Goal: Information Seeking & Learning: Learn about a topic

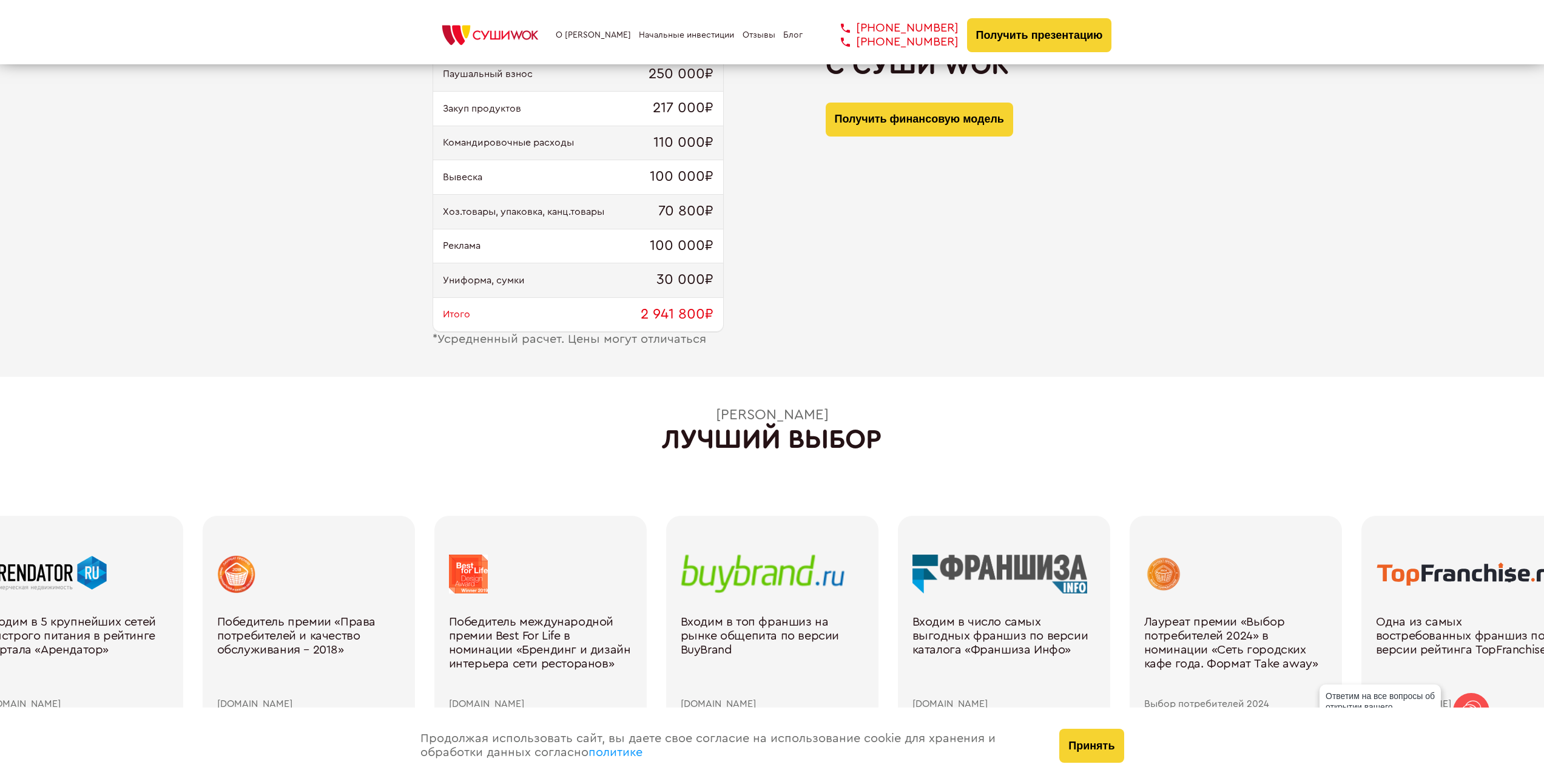
scroll to position [1092, 0]
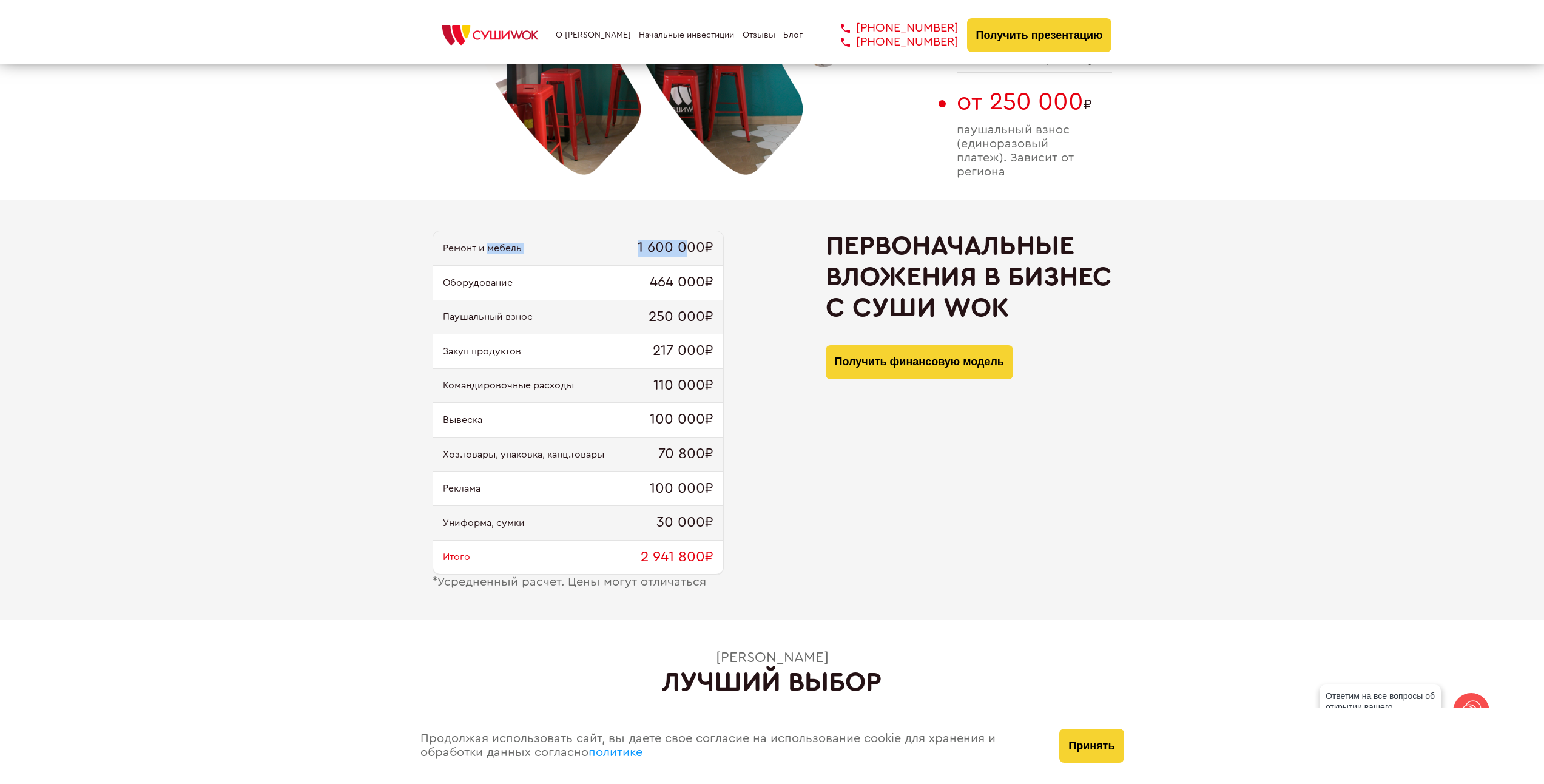
drag, startPoint x: 487, startPoint y: 257, endPoint x: 689, endPoint y: 250, distance: 202.1
click at [689, 250] on div "Ремонт и мебель 1 600 000₽" at bounding box center [579, 248] width 290 height 35
click at [559, 306] on div "Паушальный взнос 250 000₽" at bounding box center [579, 317] width 290 height 35
drag, startPoint x: 485, startPoint y: 283, endPoint x: 678, endPoint y: 289, distance: 193.1
click at [678, 289] on div "Оборудование 464 000₽" at bounding box center [579, 283] width 290 height 35
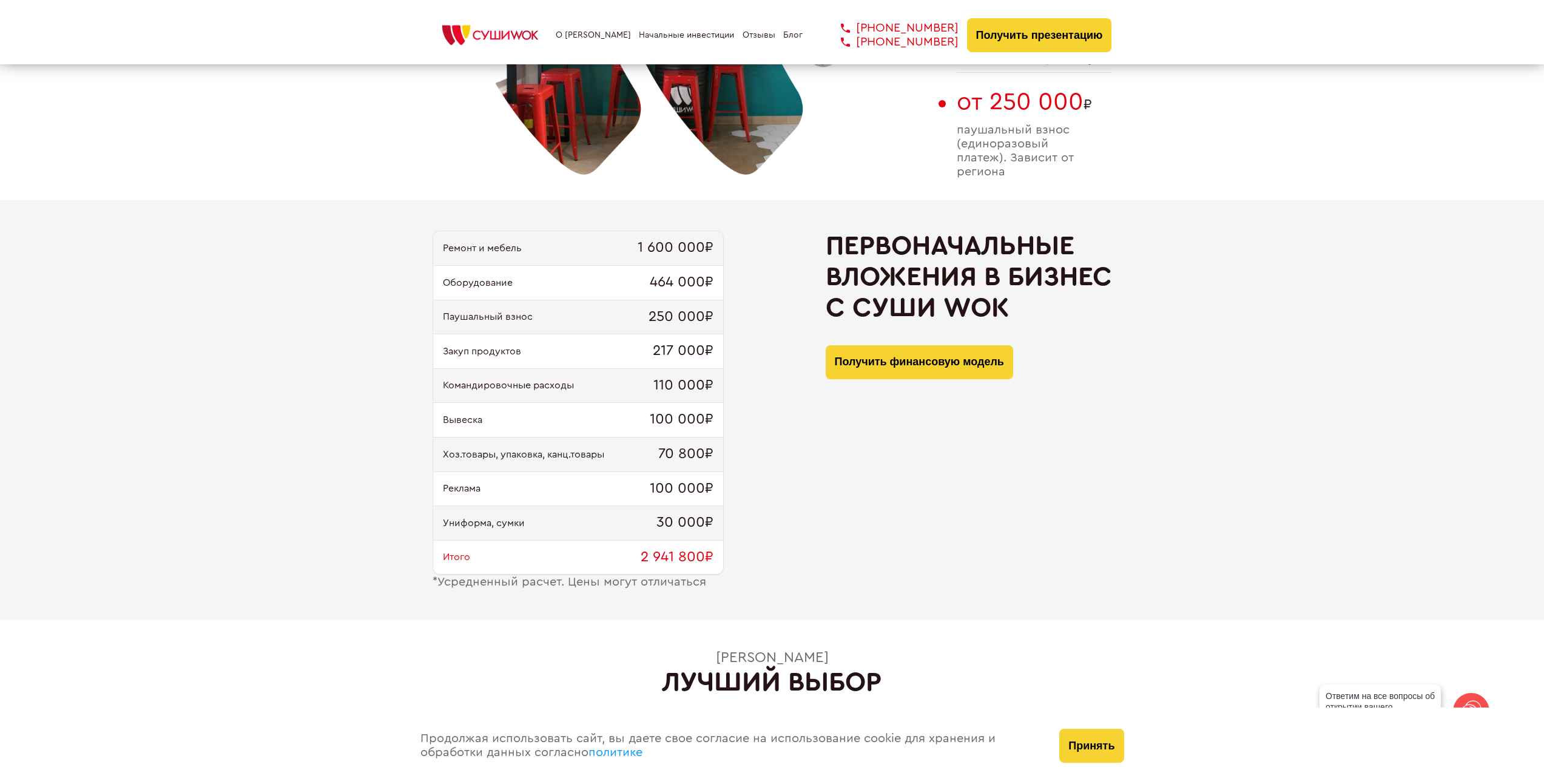
click at [552, 316] on div "Паушальный взнос 250 000₽" at bounding box center [579, 317] width 290 height 35
drag, startPoint x: 642, startPoint y: 319, endPoint x: 712, endPoint y: 318, distance: 70.0
click at [712, 318] on div "Паушальный взнос 250 000₽" at bounding box center [579, 317] width 290 height 35
click at [534, 363] on div "Закуп продуктов 217 000₽" at bounding box center [579, 351] width 290 height 35
drag, startPoint x: 647, startPoint y: 352, endPoint x: 708, endPoint y: 351, distance: 61.0
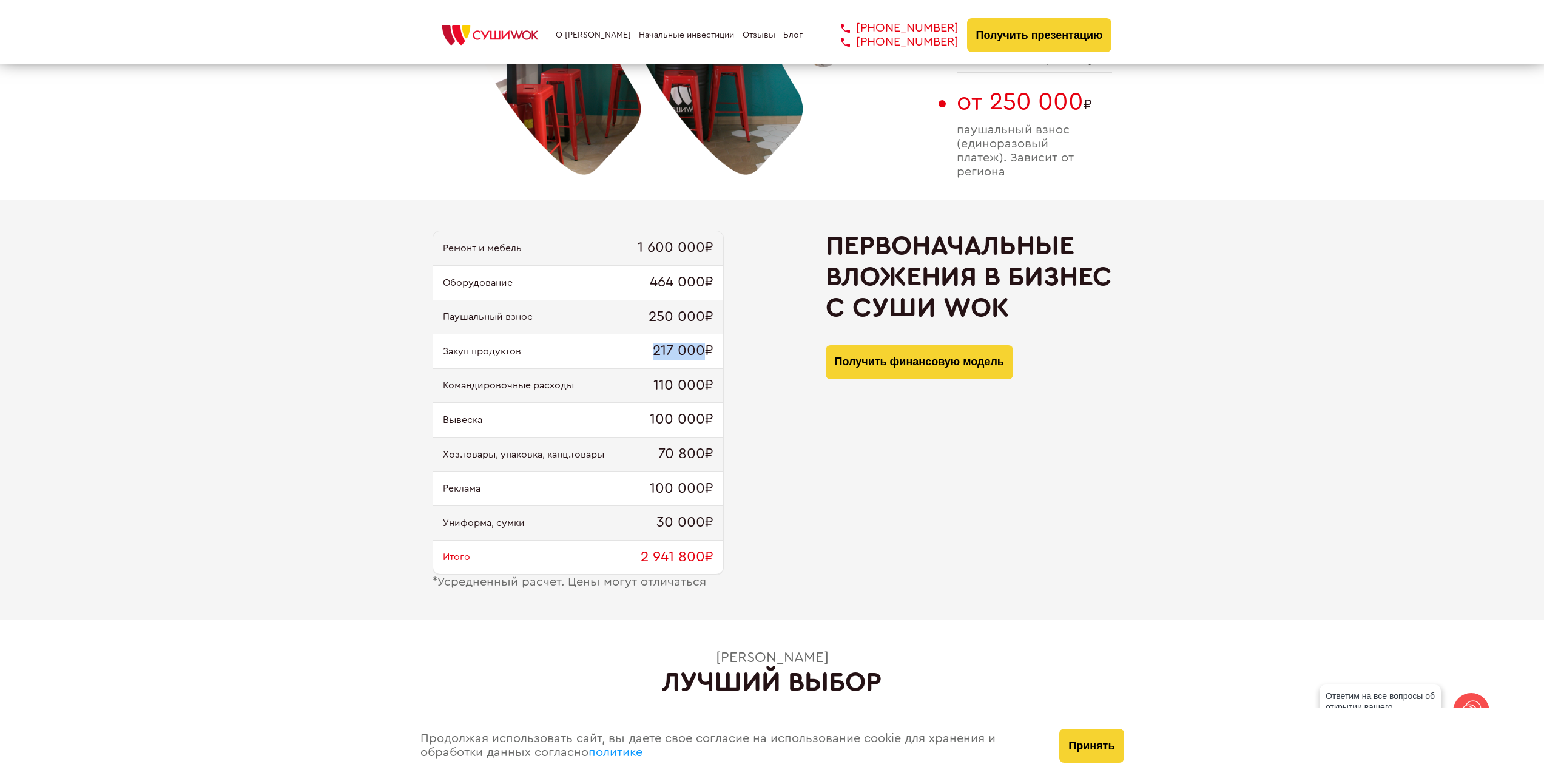
click at [708, 351] on div "Закуп продуктов 217 000₽" at bounding box center [579, 351] width 290 height 35
click at [536, 379] on div "Командировочные расходы 110 000₽" at bounding box center [579, 386] width 290 height 35
drag, startPoint x: 533, startPoint y: 384, endPoint x: 701, endPoint y: 378, distance: 168.1
click at [701, 378] on div "Командировочные расходы 110 000₽" at bounding box center [579, 386] width 290 height 35
click at [535, 430] on div "Вывеска 100 000₽" at bounding box center [579, 420] width 290 height 35
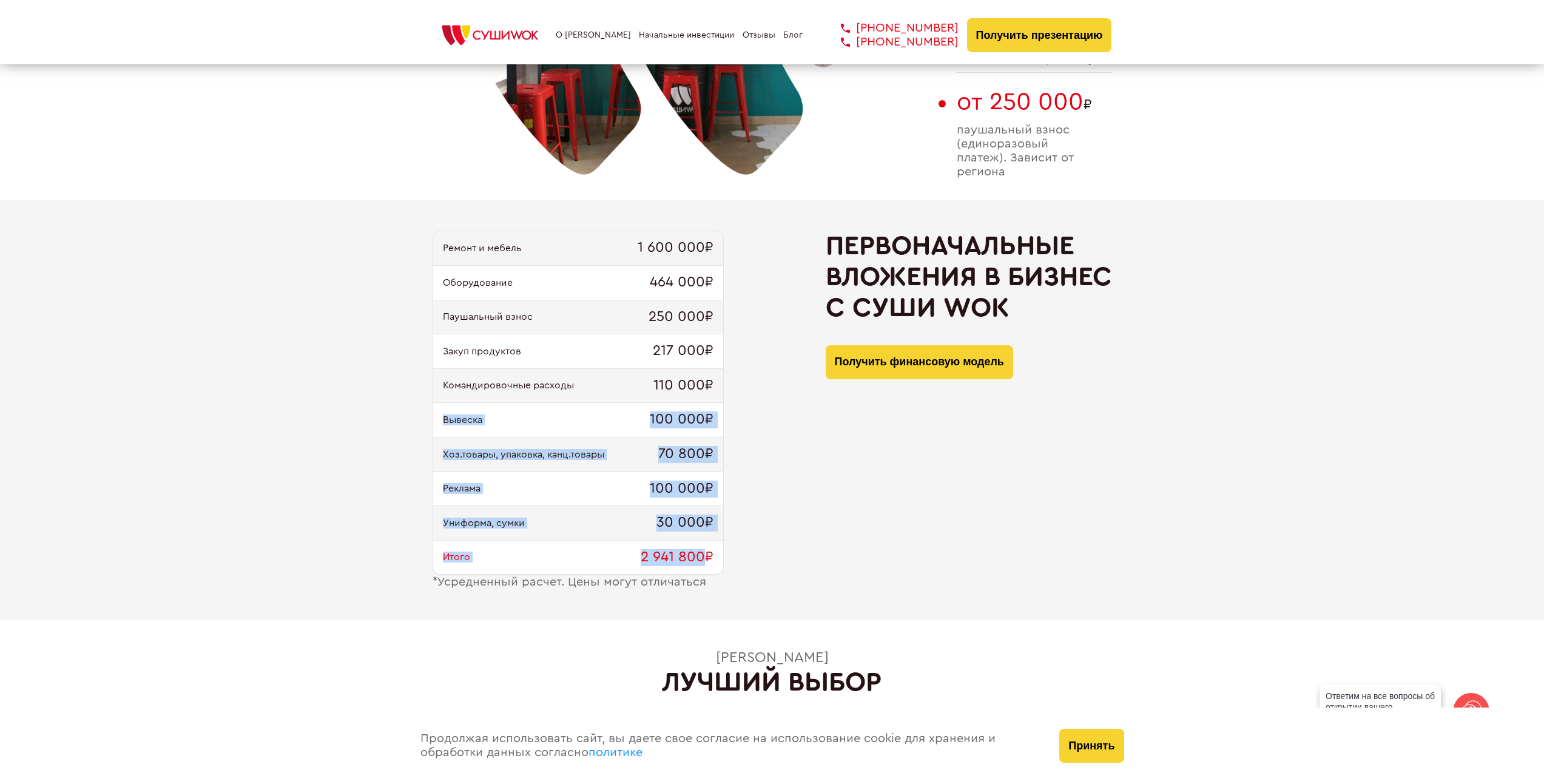
drag, startPoint x: 439, startPoint y: 420, endPoint x: 703, endPoint y: 566, distance: 301.7
click at [703, 566] on div "Ремонт и мебель 1 600 000₽ Оборудование 464 000₽ Паушальный взнос 250 000₽ Заку…" at bounding box center [579, 402] width 292 height 344
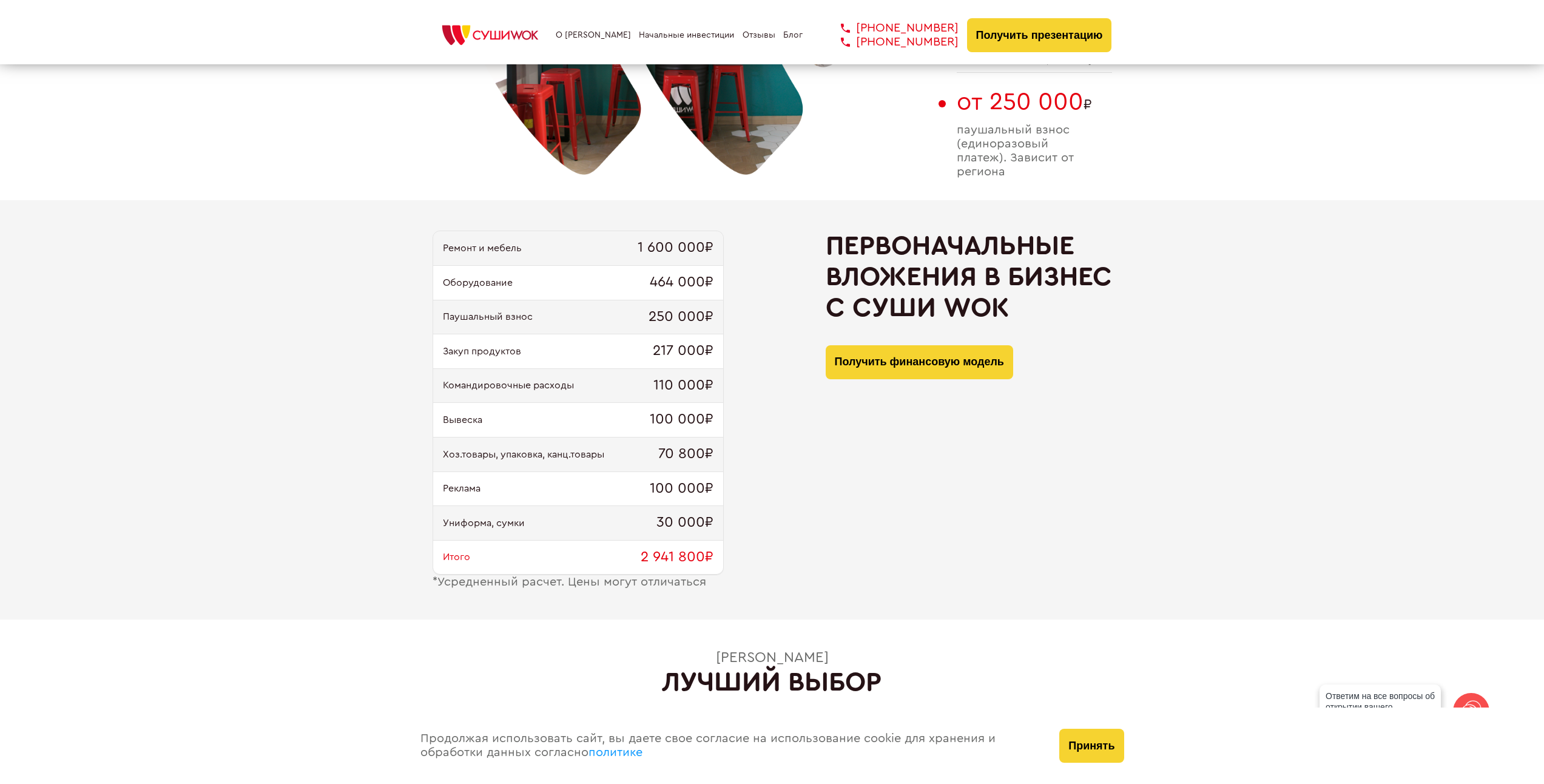
click at [913, 537] on div "Первоначальные вложения в бизнес с [PERSON_NAME] Получить финансовую модель" at bounding box center [969, 409] width 286 height 358
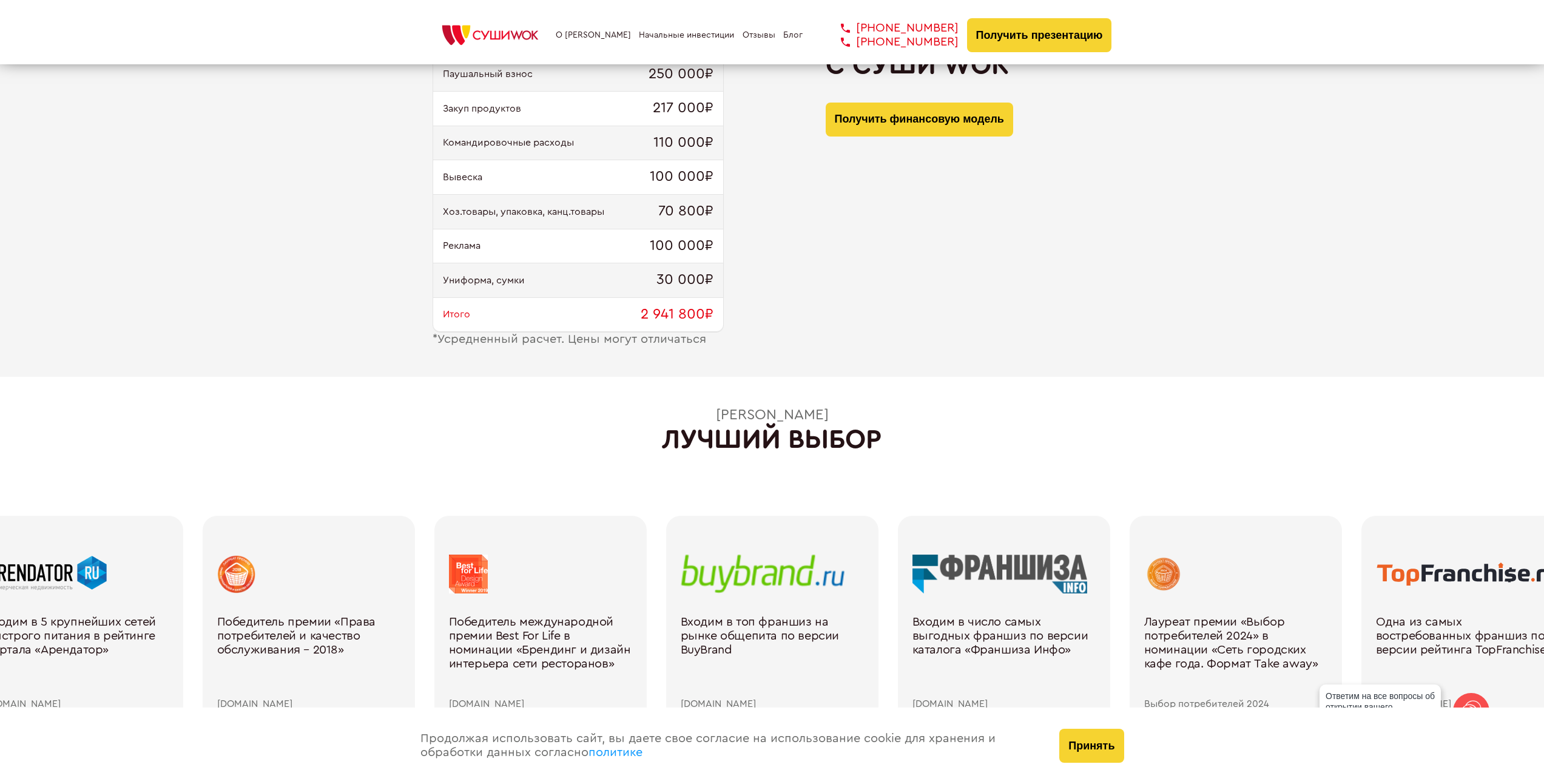
drag, startPoint x: 656, startPoint y: 406, endPoint x: 981, endPoint y: 408, distance: 325.0
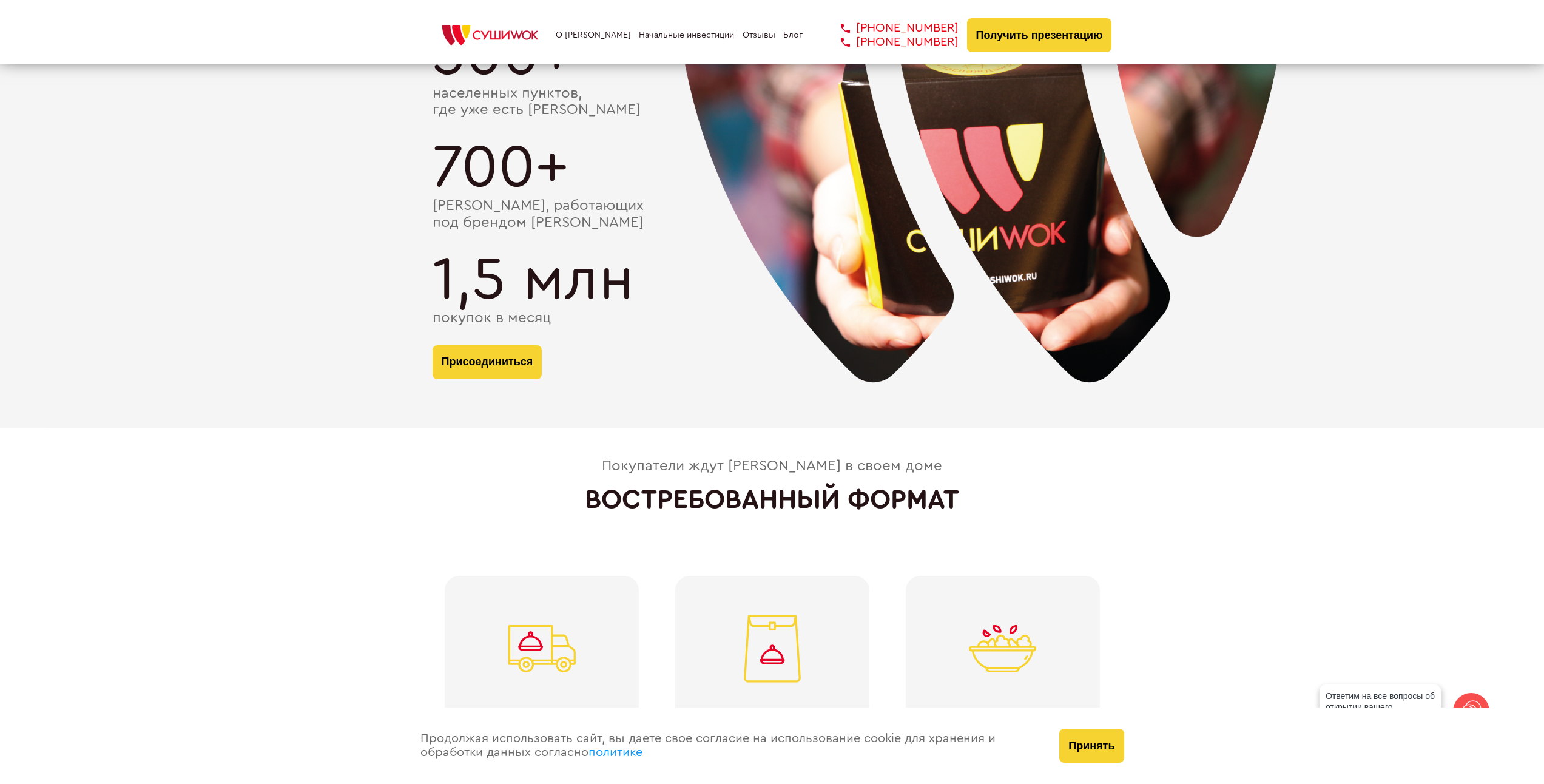
scroll to position [2609, 0]
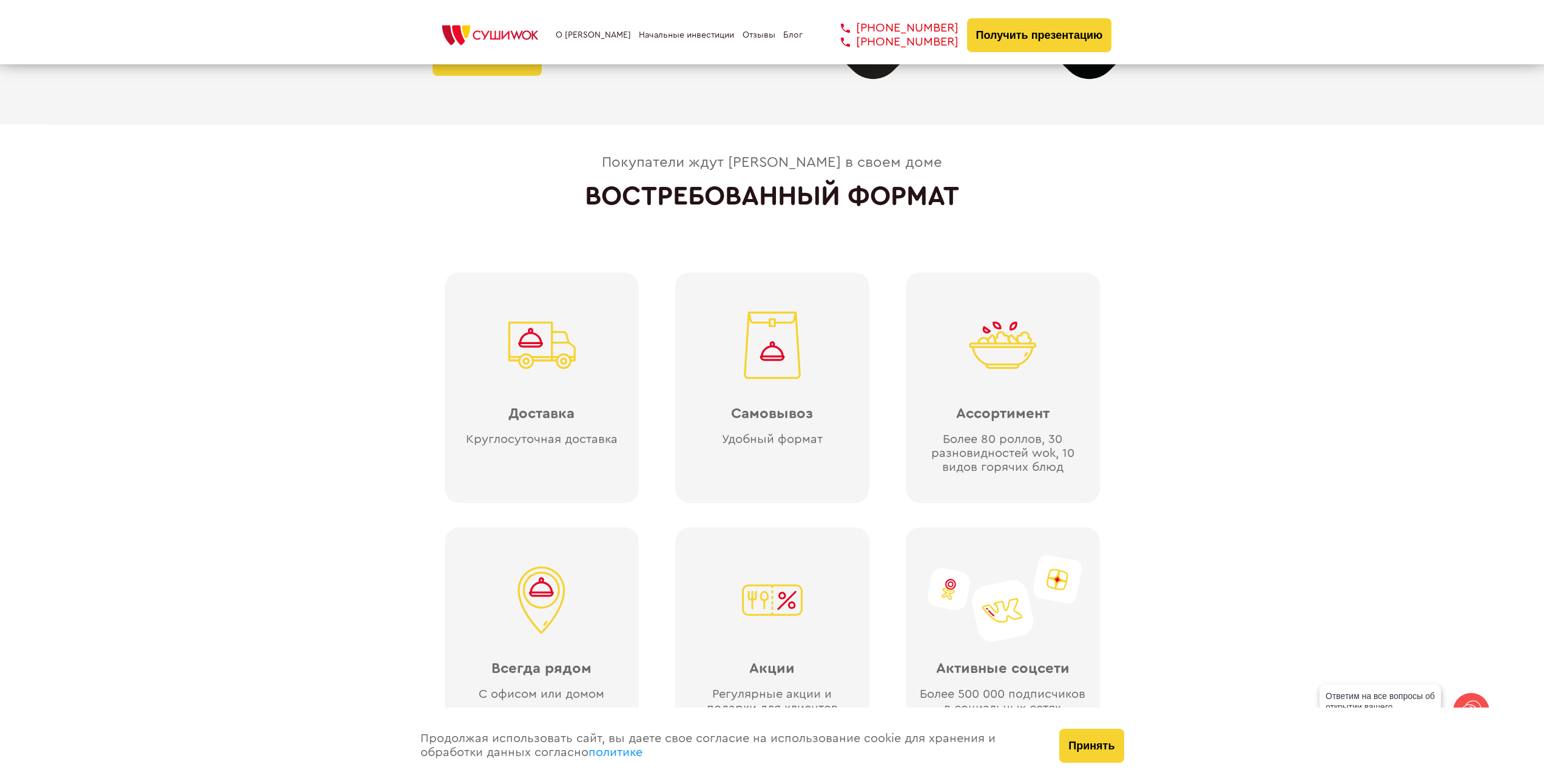
click at [1200, 451] on div "Покупатели ждут [PERSON_NAME] в своем доме ВОСТРЕБОВАННЫЙ ФОРМАТ Доставка Кругл…" at bounding box center [772, 461] width 1544 height 615
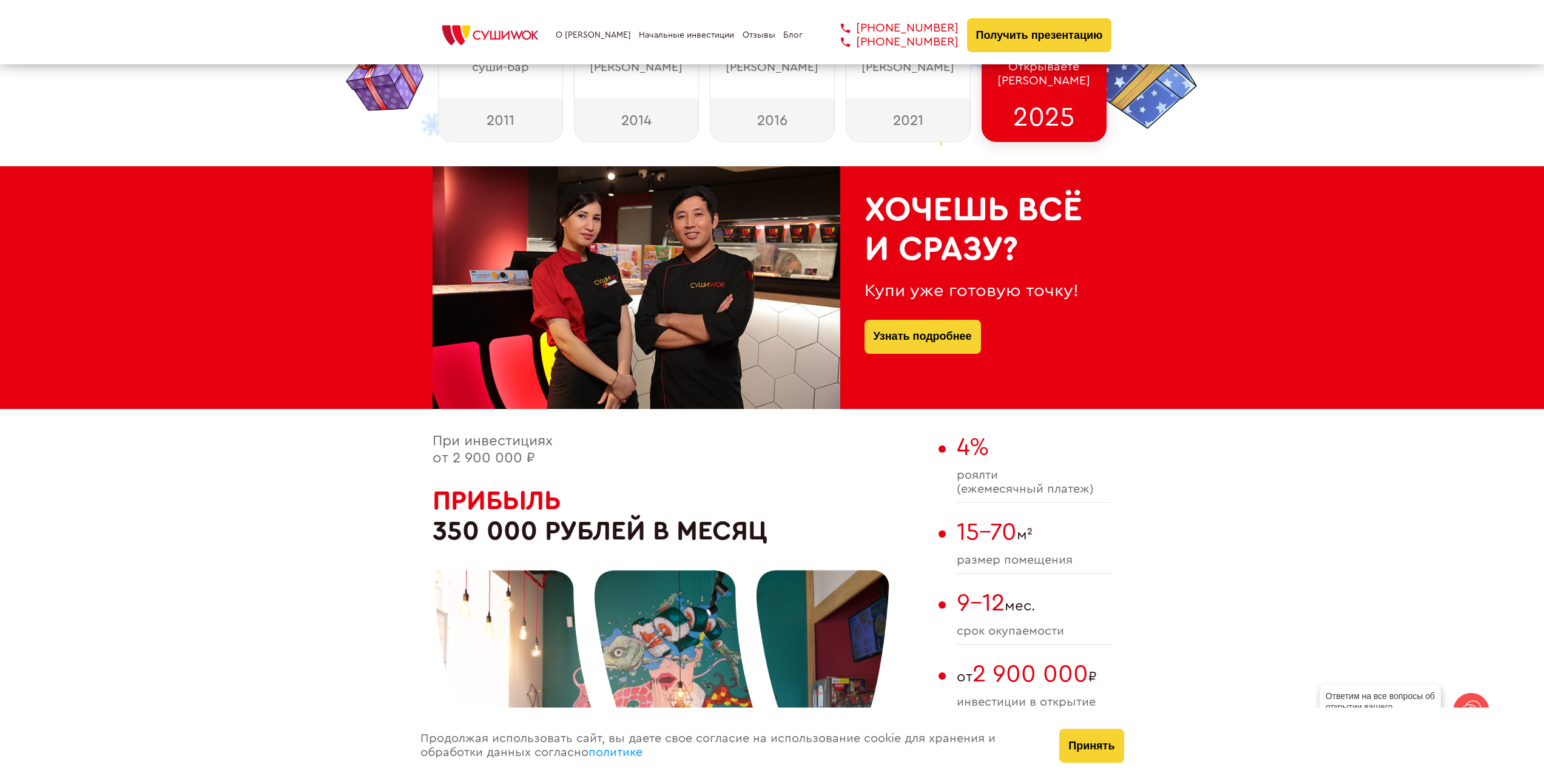
scroll to position [0, 0]
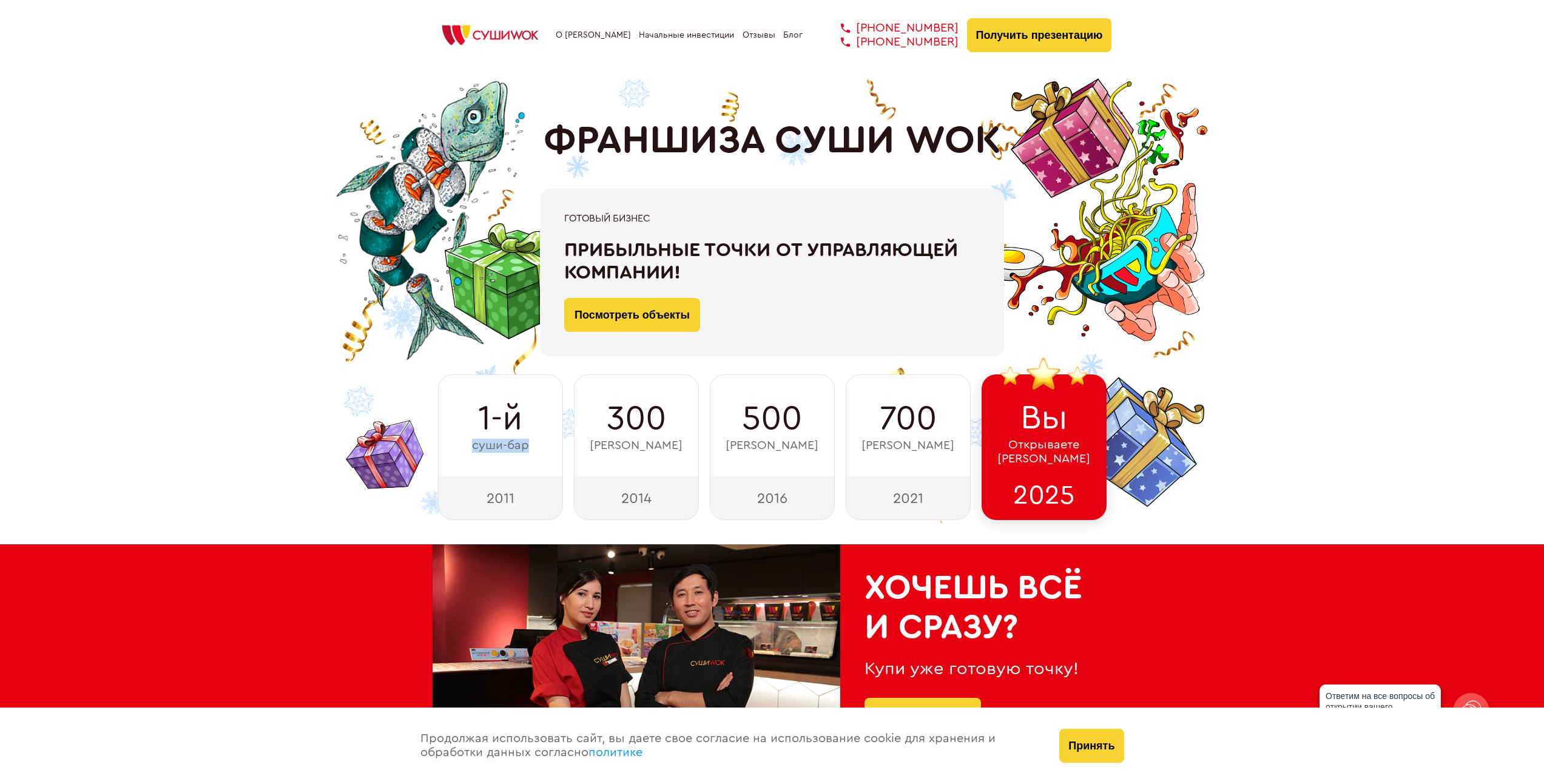
drag, startPoint x: 468, startPoint y: 437, endPoint x: 553, endPoint y: 480, distance: 95.3
click at [557, 444] on div "1-й суши-бар" at bounding box center [500, 425] width 125 height 102
click at [543, 489] on div "2011" at bounding box center [500, 498] width 125 height 43
drag, startPoint x: 910, startPoint y: 500, endPoint x: 936, endPoint y: 503, distance: 26.2
click at [936, 503] on div "2021" at bounding box center [908, 498] width 125 height 43
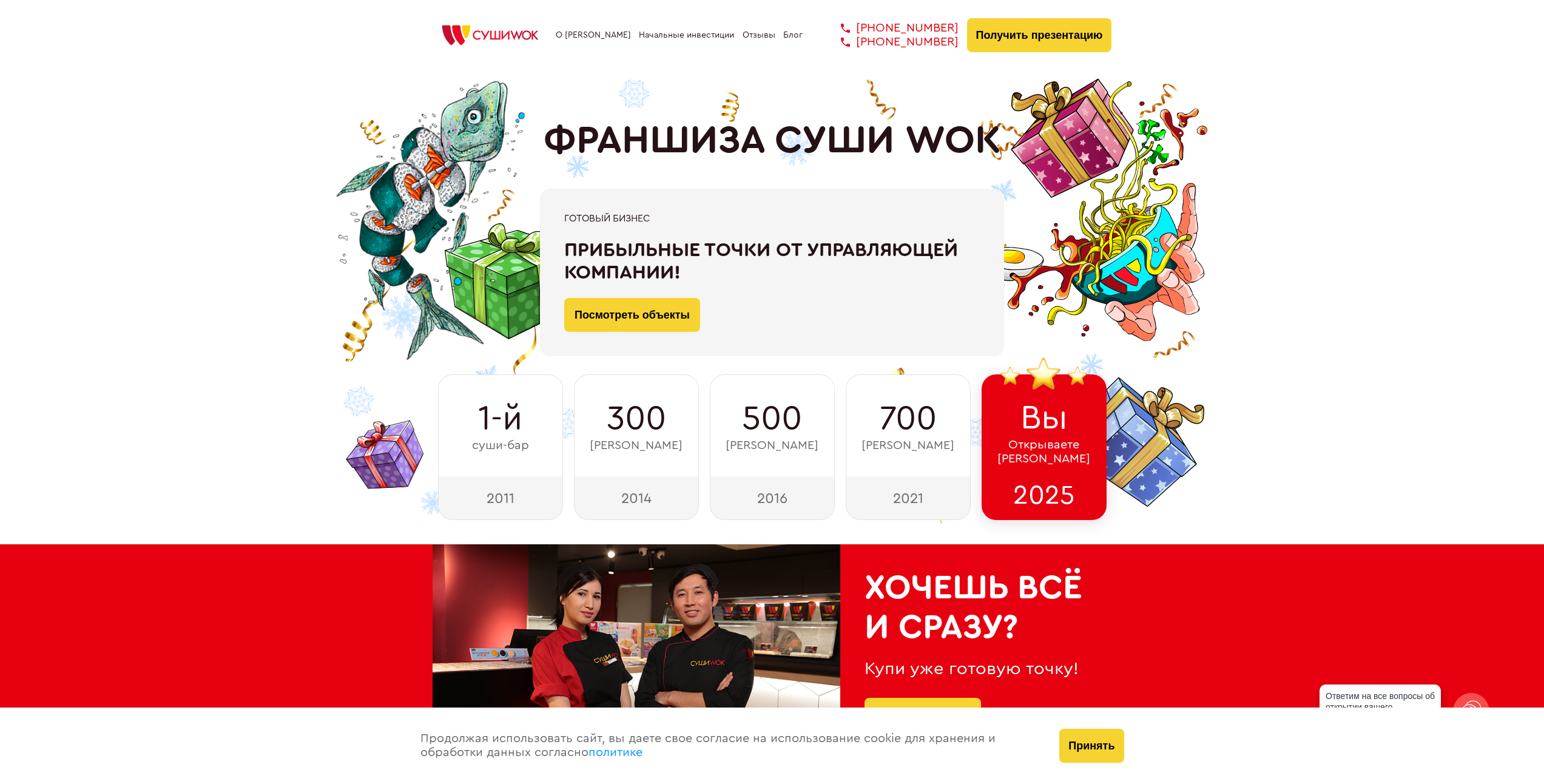
click at [896, 423] on span "700" at bounding box center [908, 419] width 57 height 39
click at [741, 420] on div "500 суши-баров" at bounding box center [772, 425] width 125 height 102
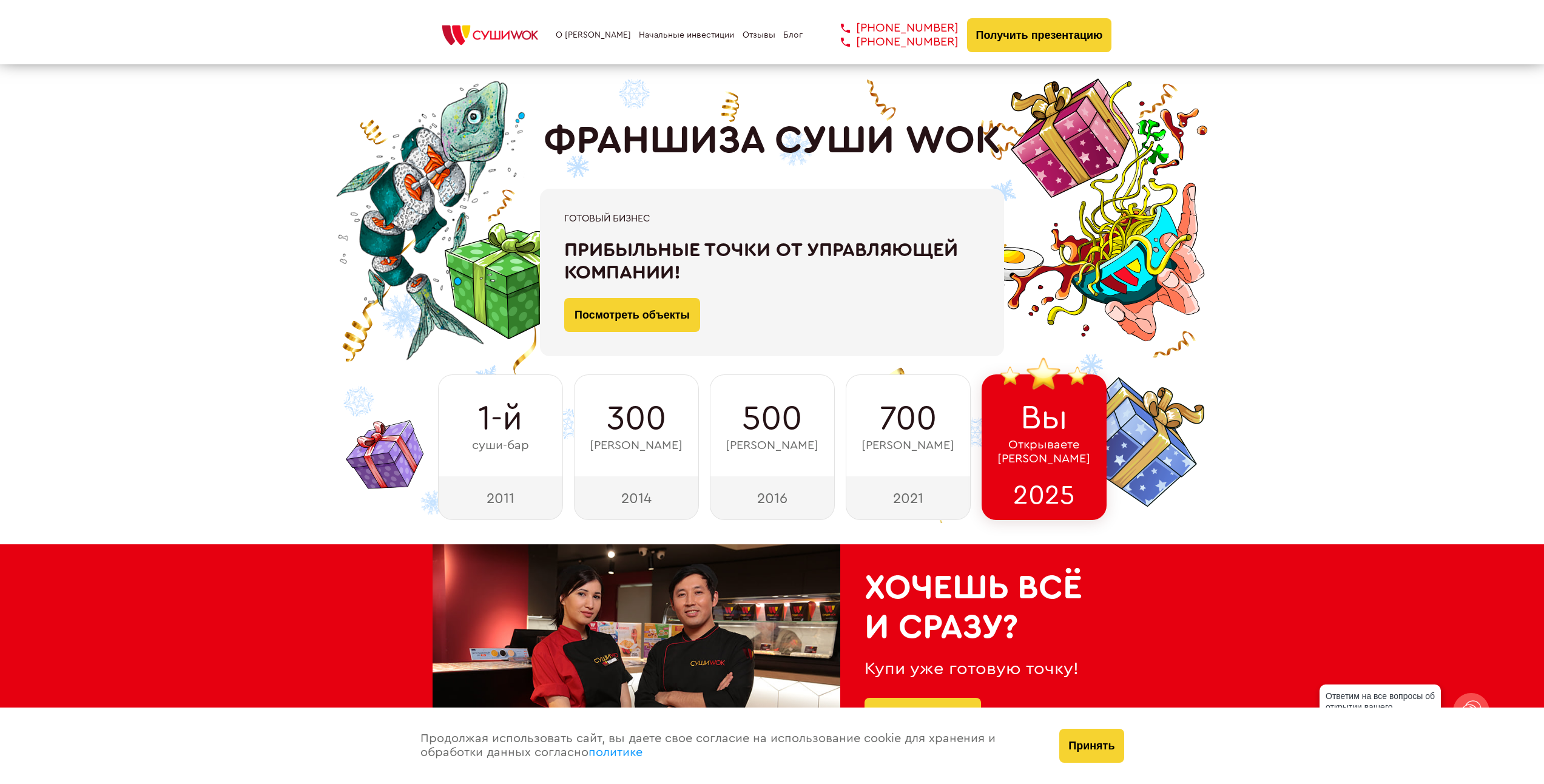
scroll to position [243, 0]
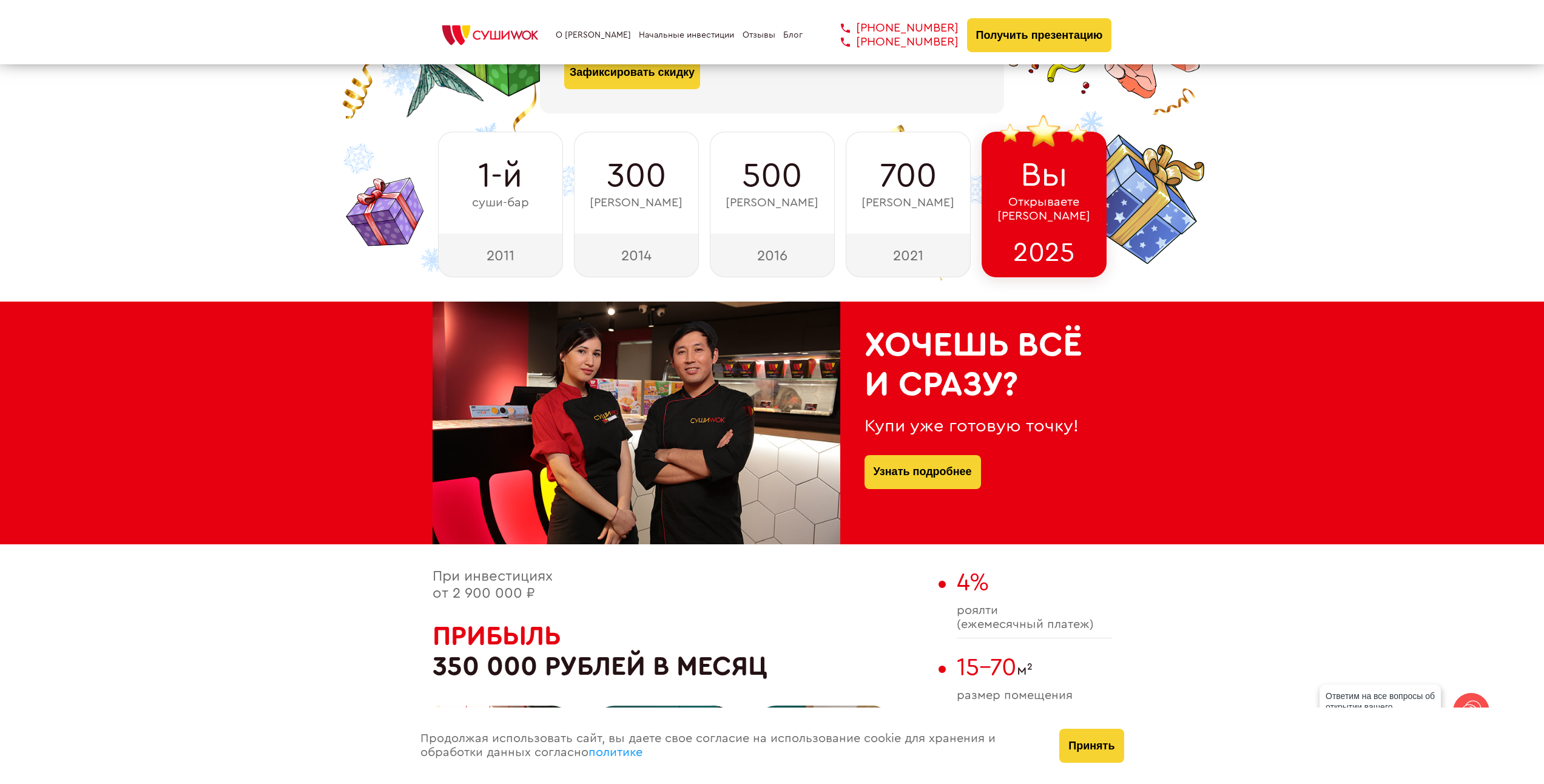
drag, startPoint x: 679, startPoint y: 421, endPoint x: 433, endPoint y: 413, distance: 246.1
click at [433, 413] on div at bounding box center [637, 423] width 408 height 243
click at [717, 437] on div at bounding box center [637, 423] width 408 height 243
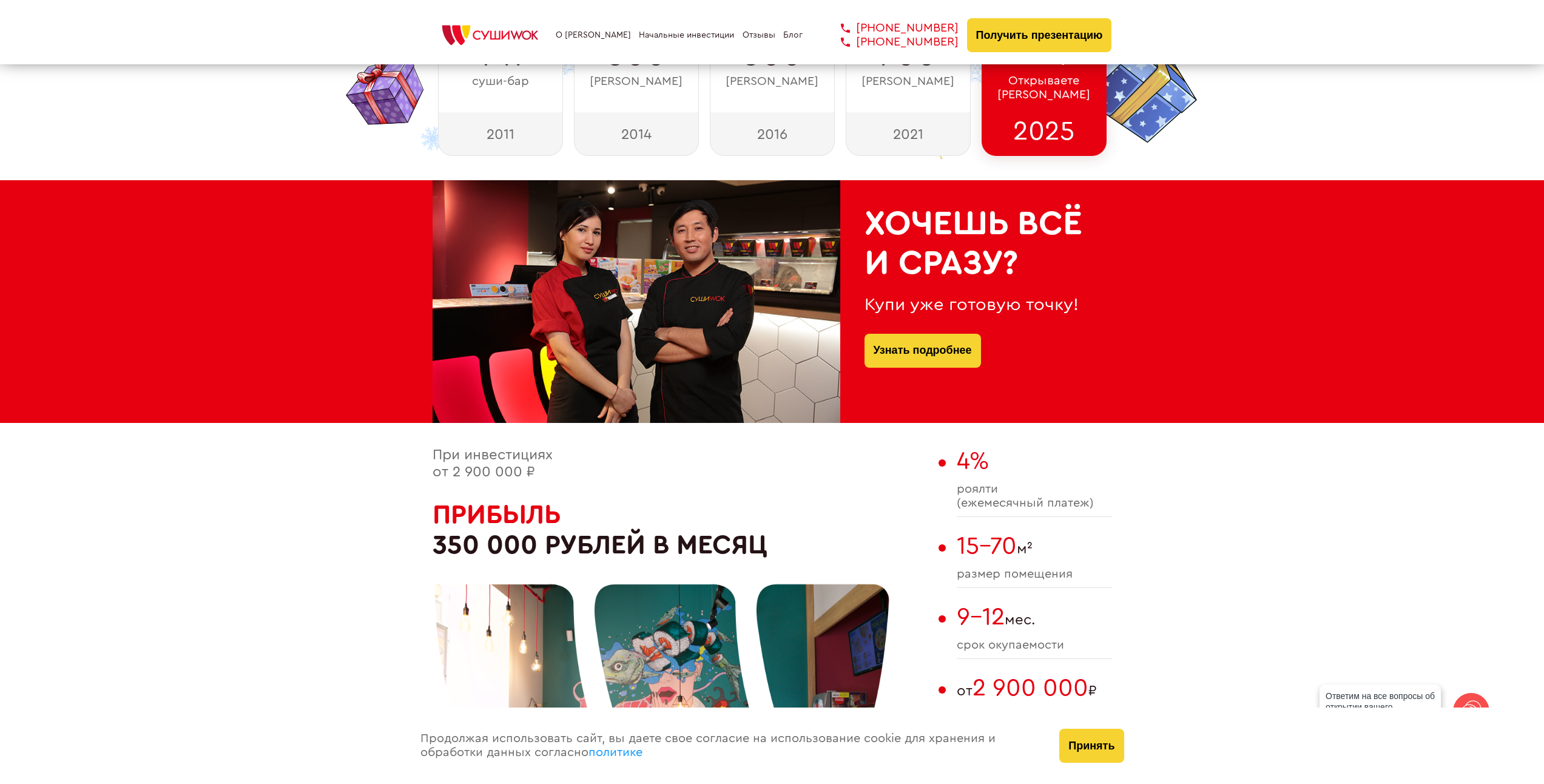
scroll to position [425, 0]
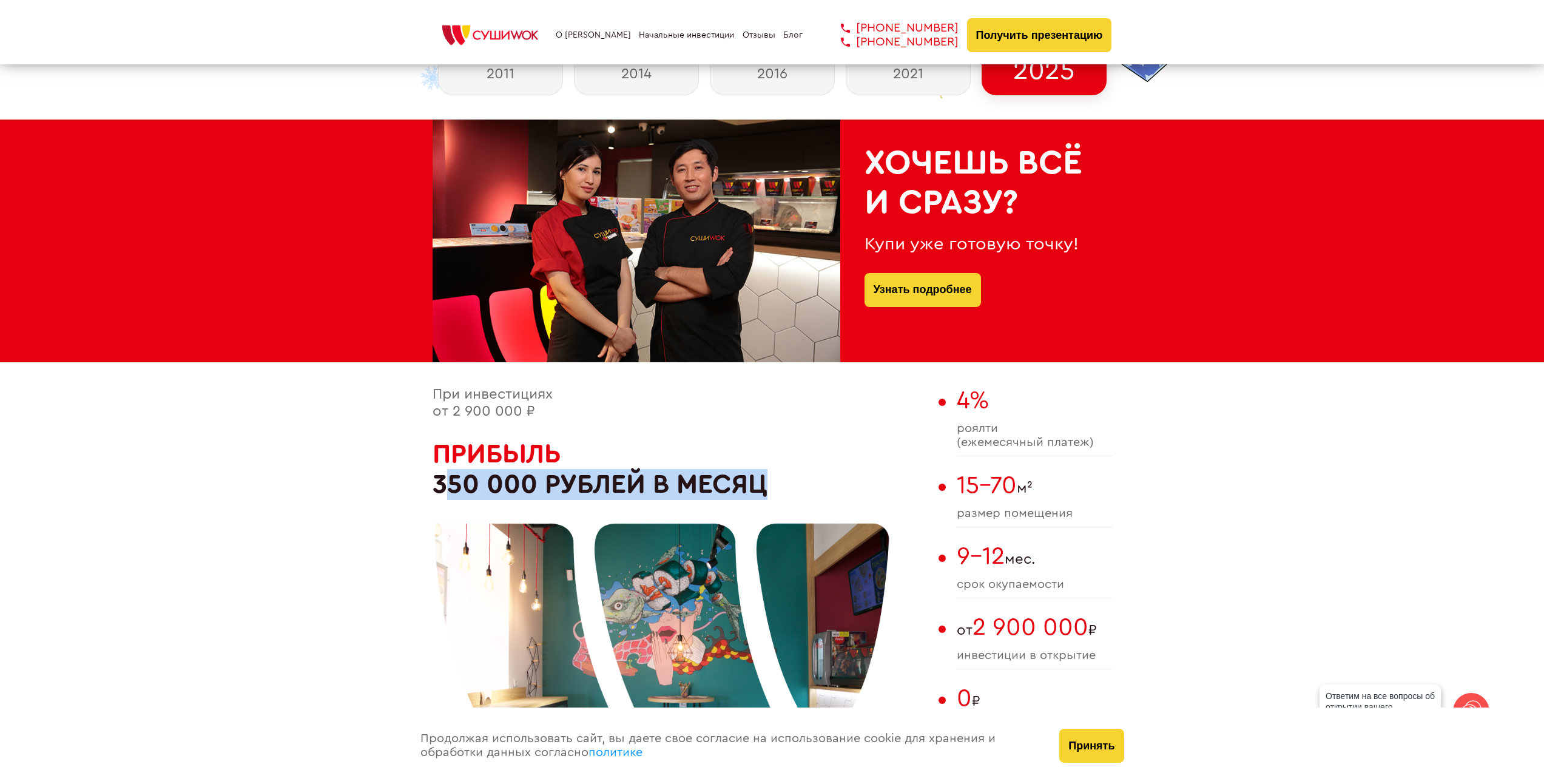
drag, startPoint x: 406, startPoint y: 496, endPoint x: 767, endPoint y: 487, distance: 361.1
click at [767, 487] on div at bounding box center [662, 656] width 455 height 455
drag, startPoint x: 767, startPoint y: 487, endPoint x: 453, endPoint y: 451, distance: 316.1
click at [444, 465] on div at bounding box center [662, 656] width 455 height 455
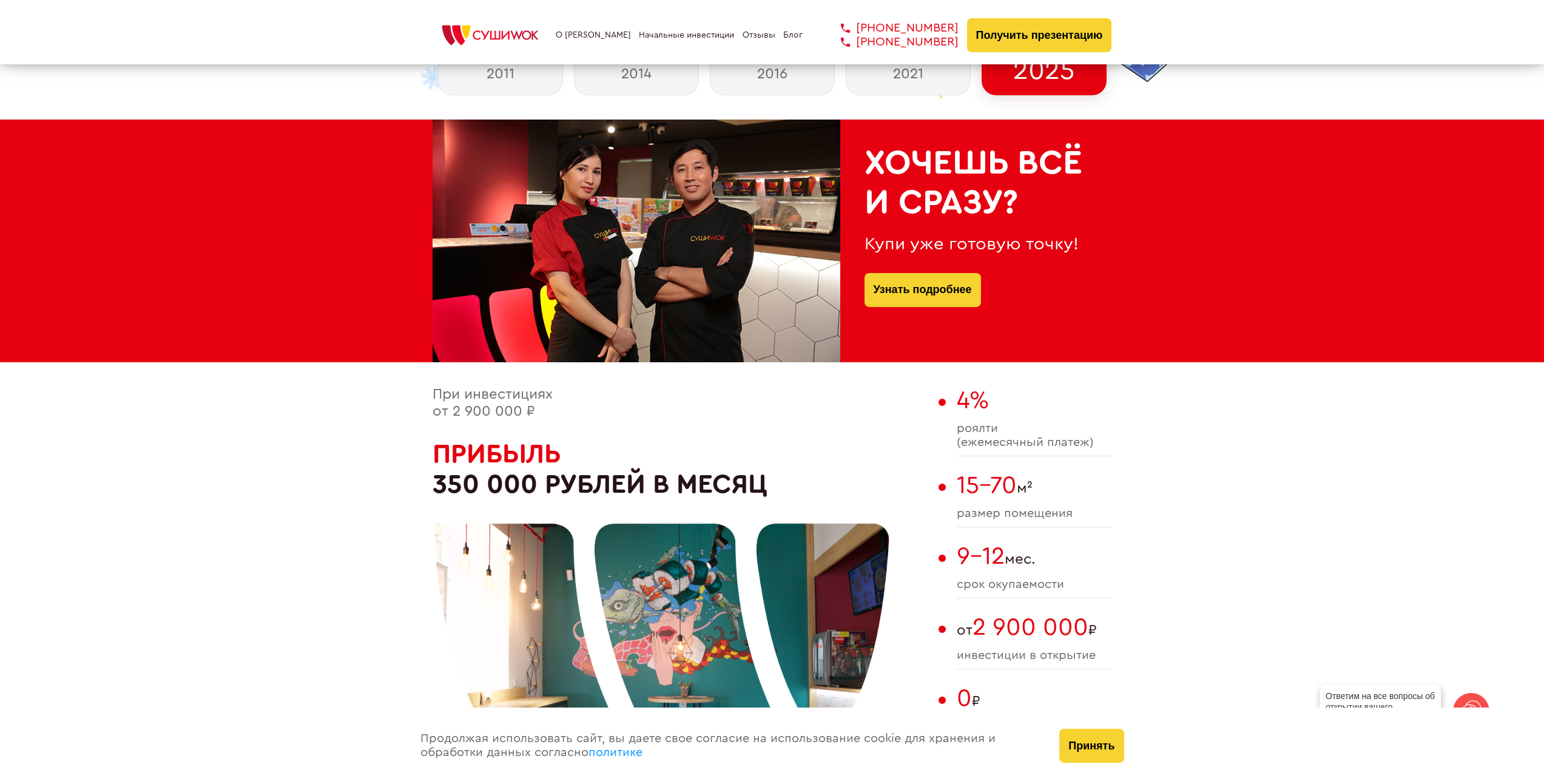
click at [454, 450] on div at bounding box center [662, 656] width 455 height 455
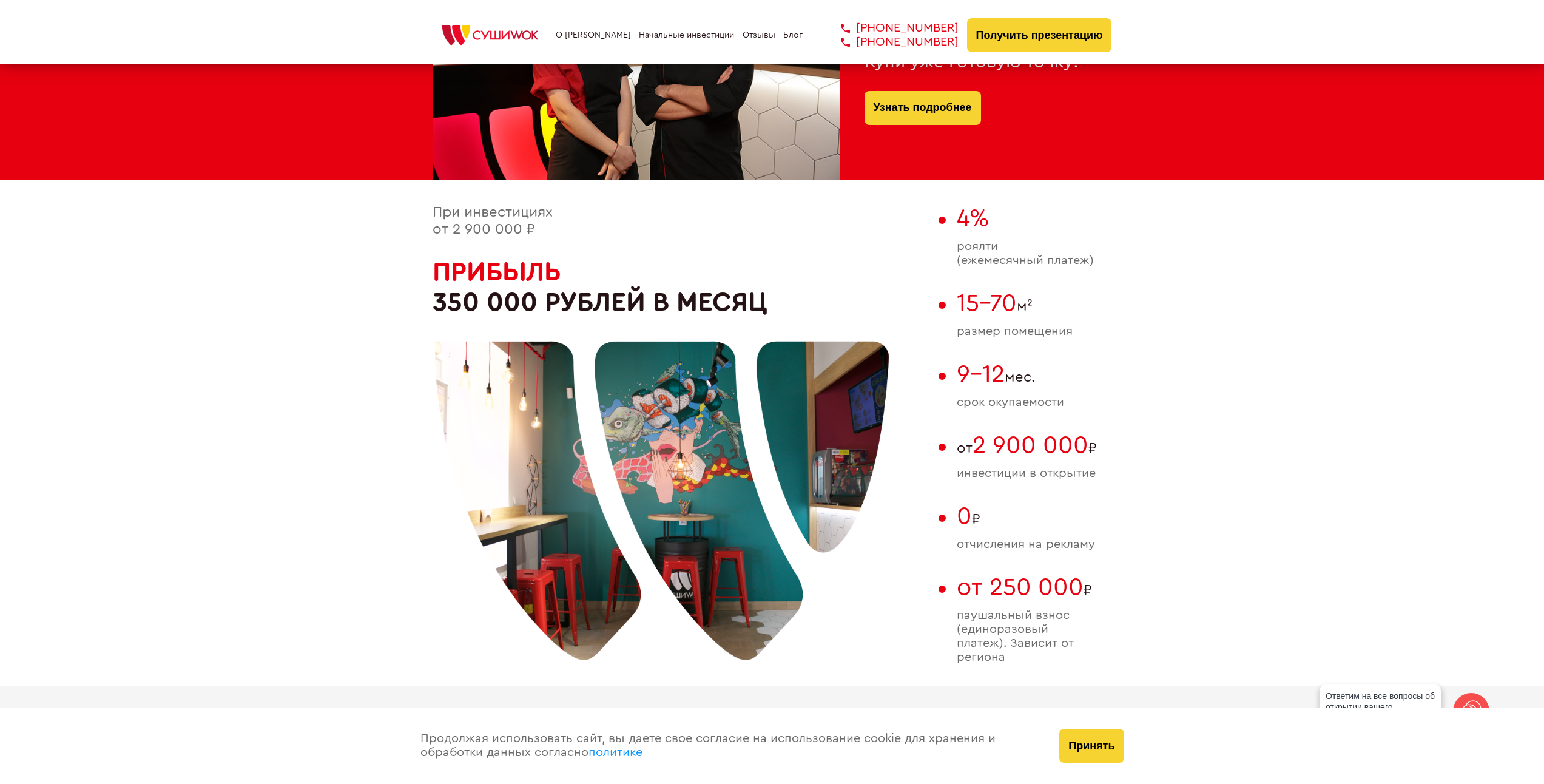
drag, startPoint x: 624, startPoint y: 408, endPoint x: 759, endPoint y: 271, distance: 192.3
click at [759, 271] on div at bounding box center [662, 474] width 455 height 455
